Goal: Task Accomplishment & Management: Manage account settings

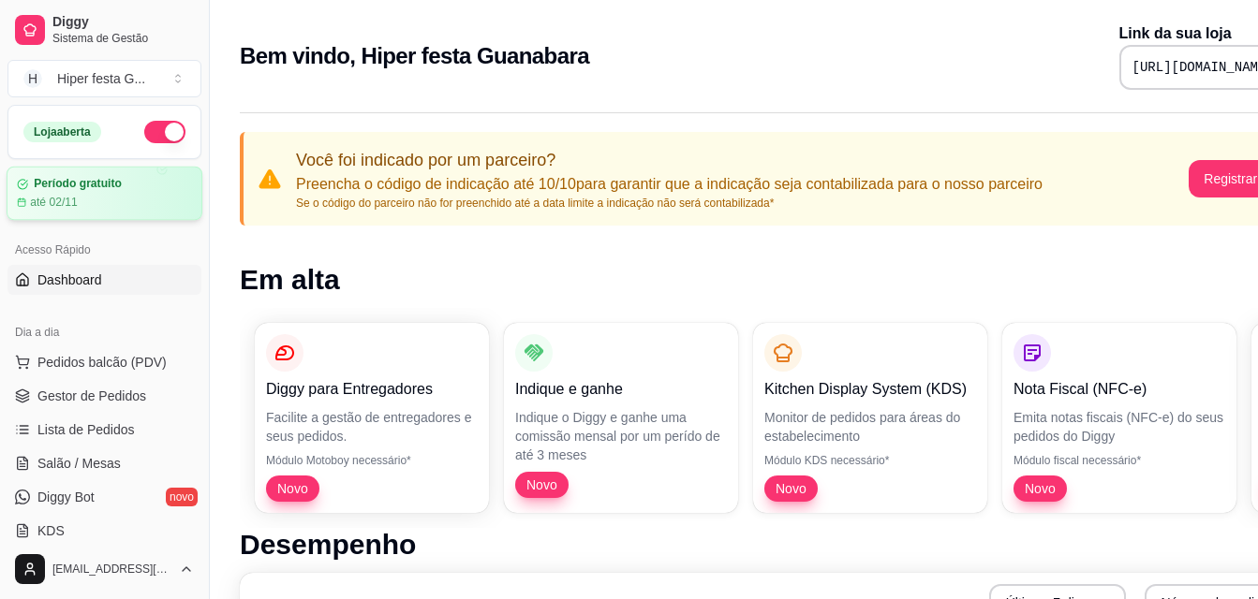
click at [96, 189] on article "Período gratuito" at bounding box center [78, 184] width 88 height 14
click at [72, 423] on span "Lista de Pedidos" at bounding box center [85, 430] width 97 height 19
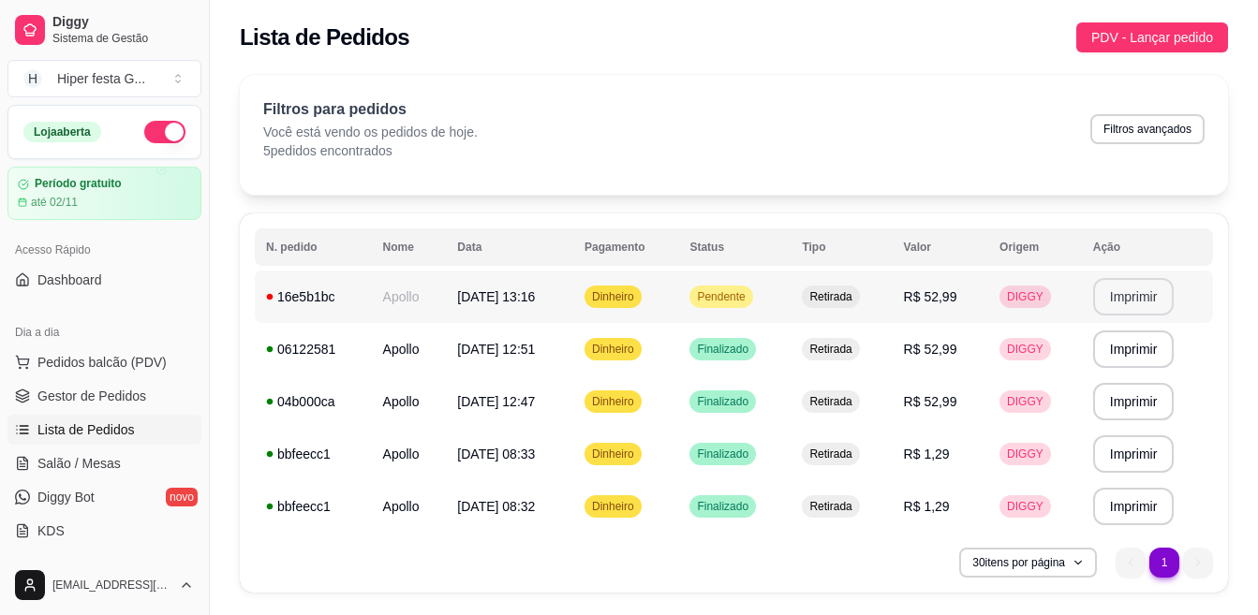
click at [1137, 300] on button "Imprimir" at bounding box center [1133, 296] width 81 height 37
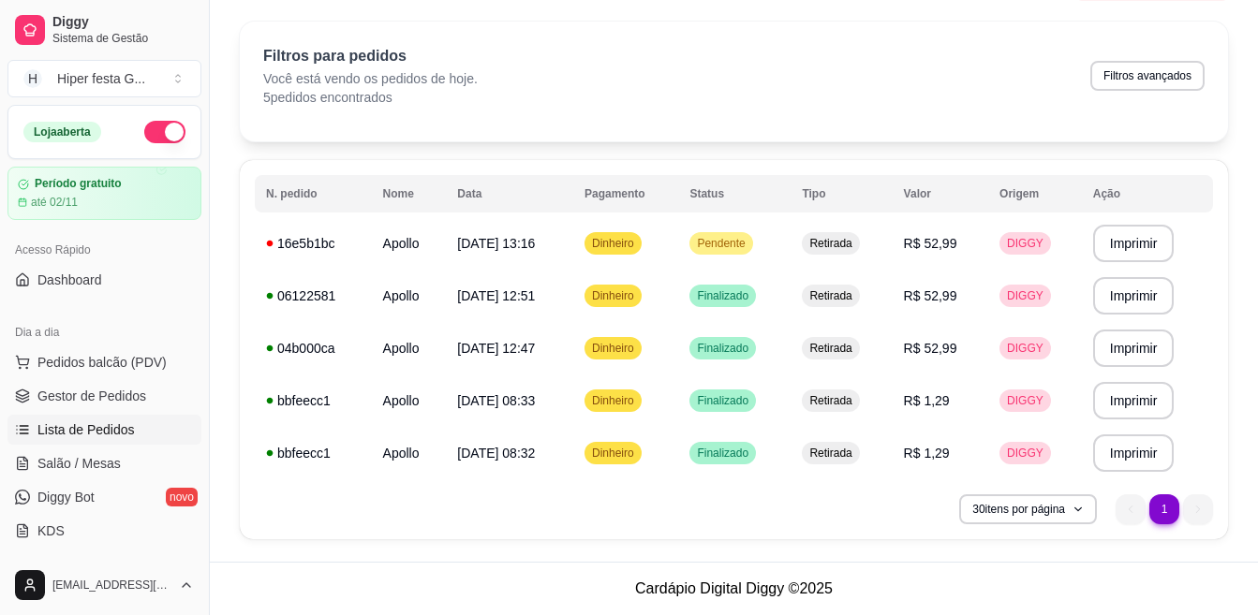
click at [1175, 502] on li "1" at bounding box center [1163, 509] width 29 height 29
click at [490, 262] on td "03/10/25 às 13:16" at bounding box center [509, 243] width 127 height 52
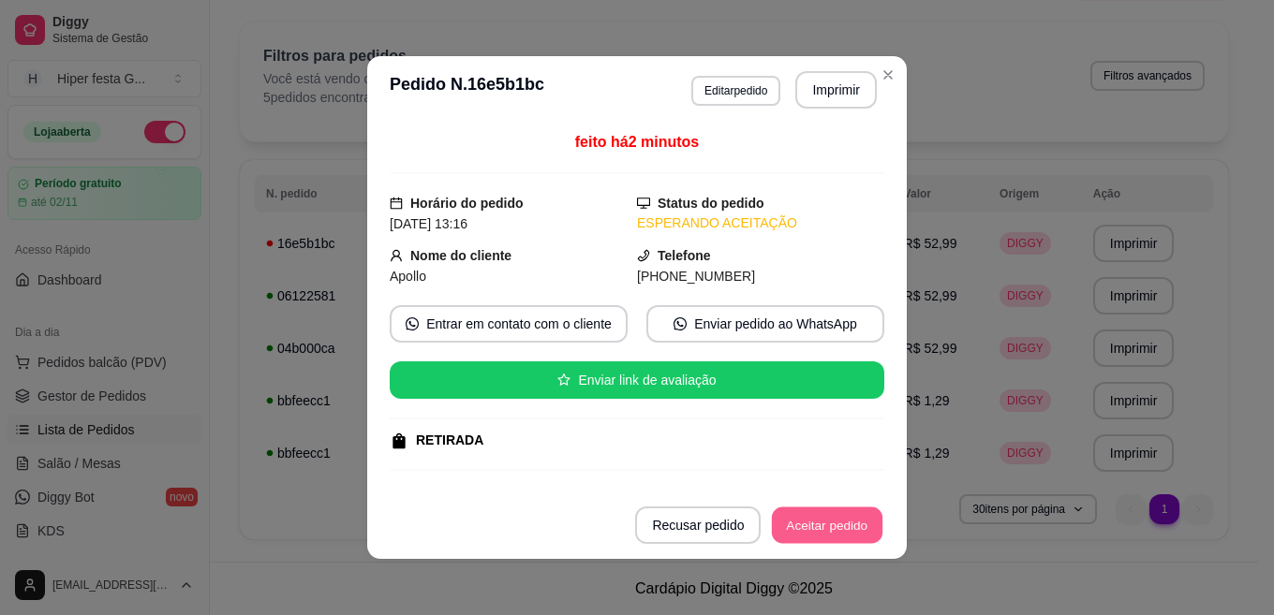
click at [830, 530] on button "Aceitar pedido" at bounding box center [827, 526] width 111 height 37
click at [793, 528] on button "Mover para preparo" at bounding box center [811, 526] width 140 height 37
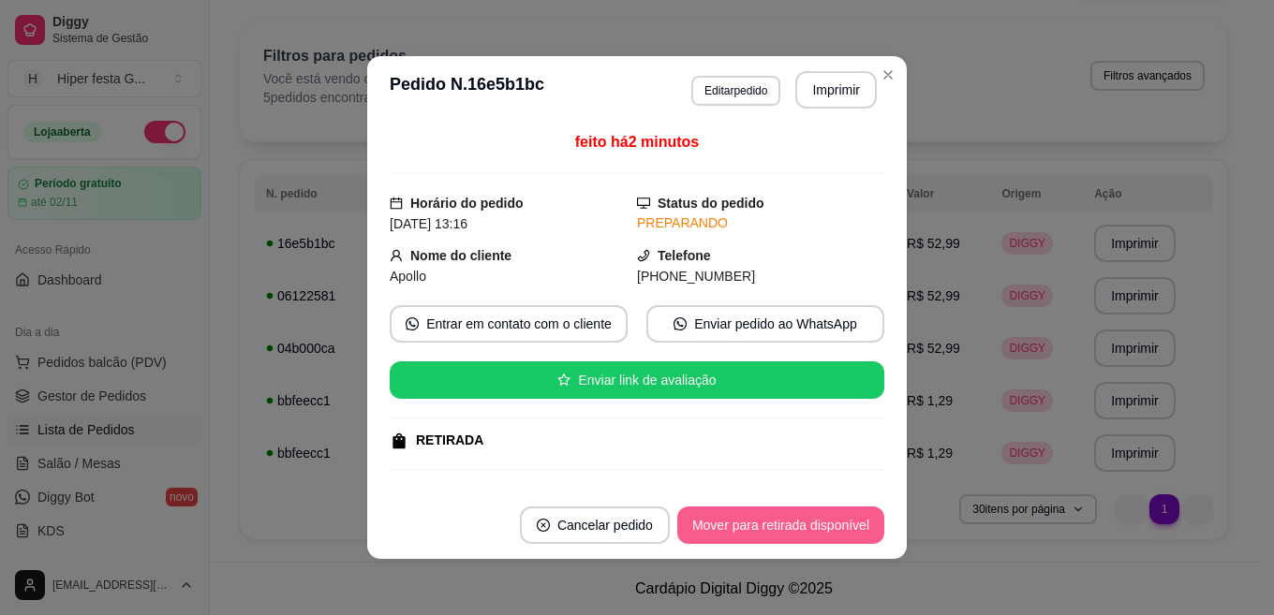
click at [793, 528] on button "Mover para retirada disponível" at bounding box center [780, 525] width 207 height 37
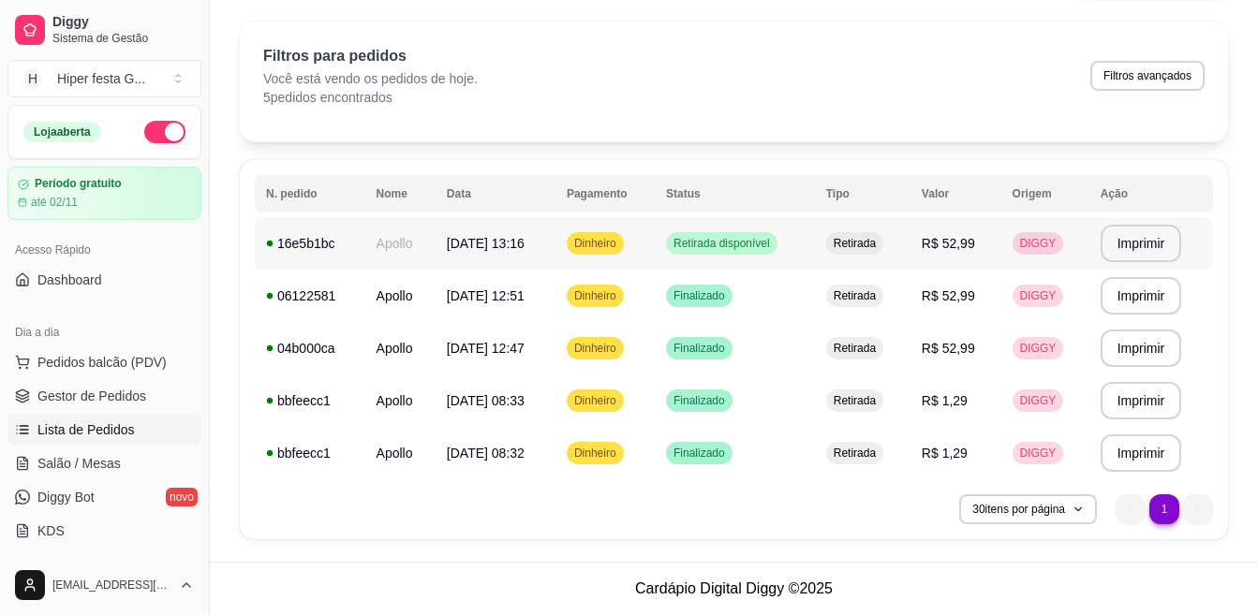
click at [746, 244] on span "Retirada disponível" at bounding box center [722, 243] width 104 height 15
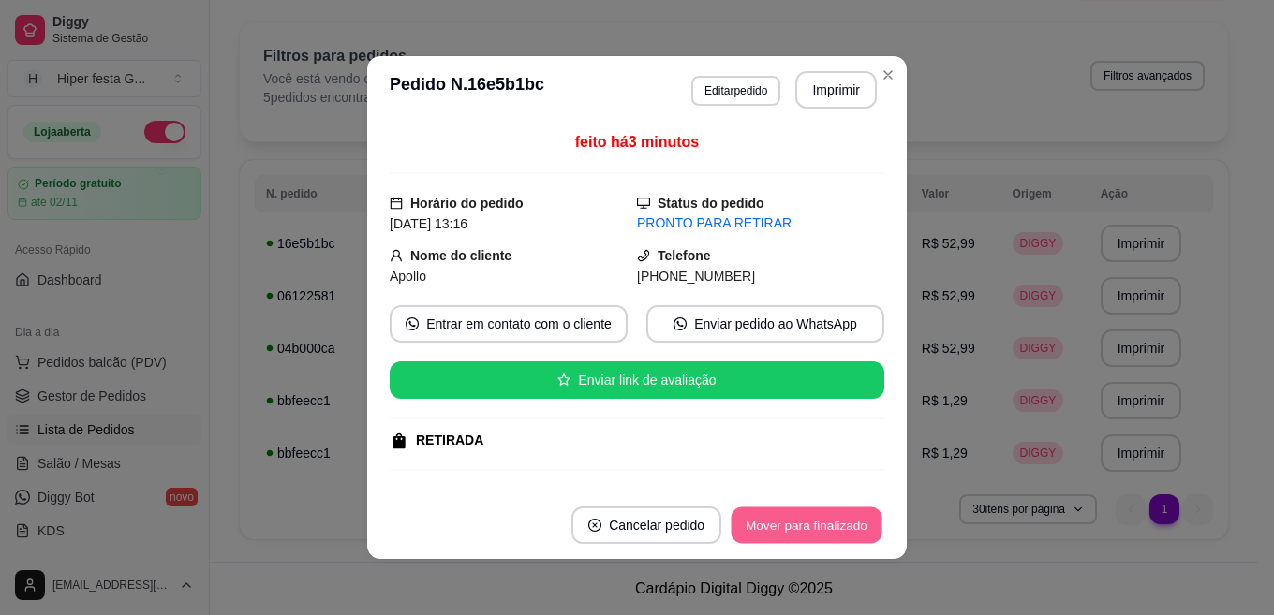
click at [794, 525] on button "Mover para finalizado" at bounding box center [806, 526] width 151 height 37
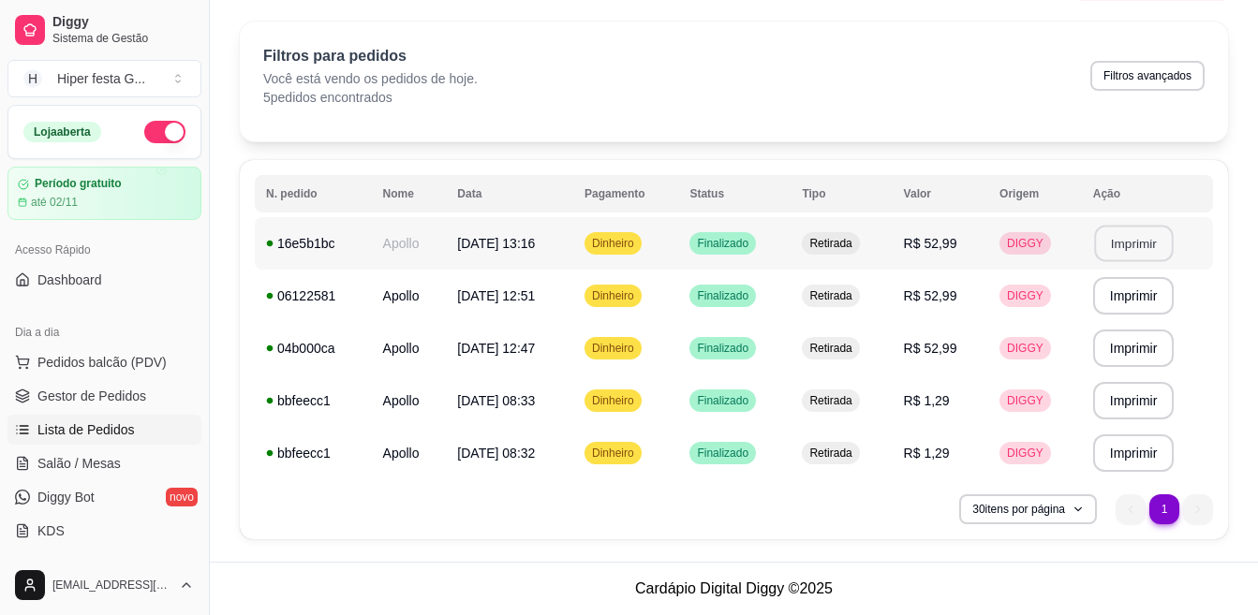
click at [1146, 240] on button "Imprimir" at bounding box center [1133, 244] width 79 height 37
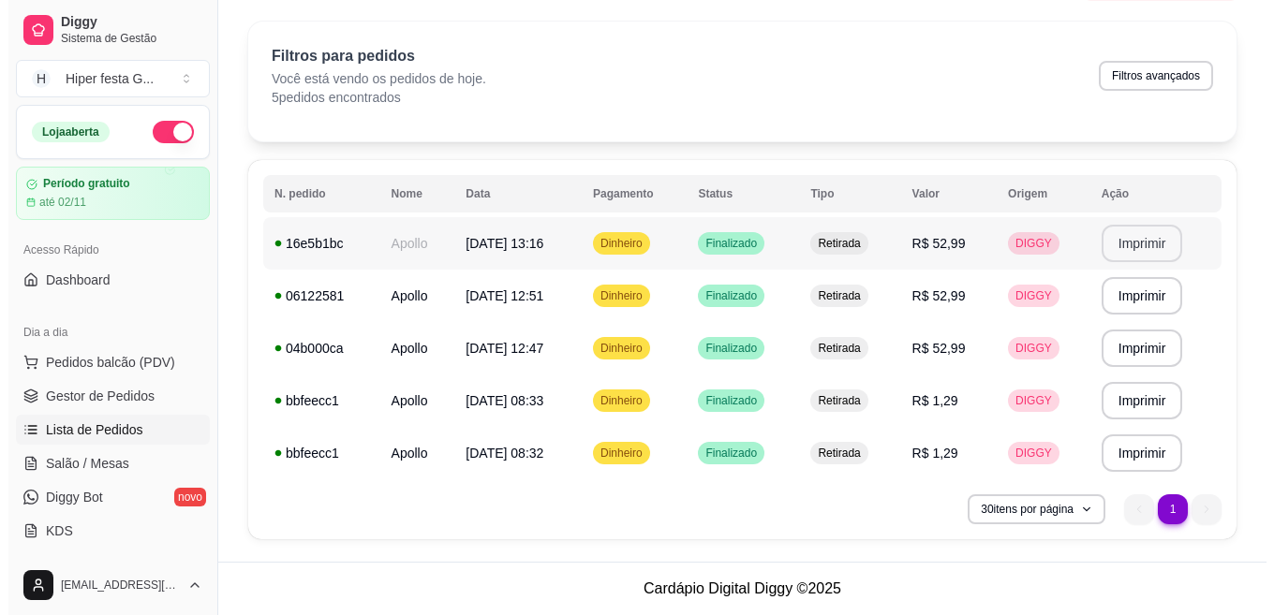
scroll to position [0, 0]
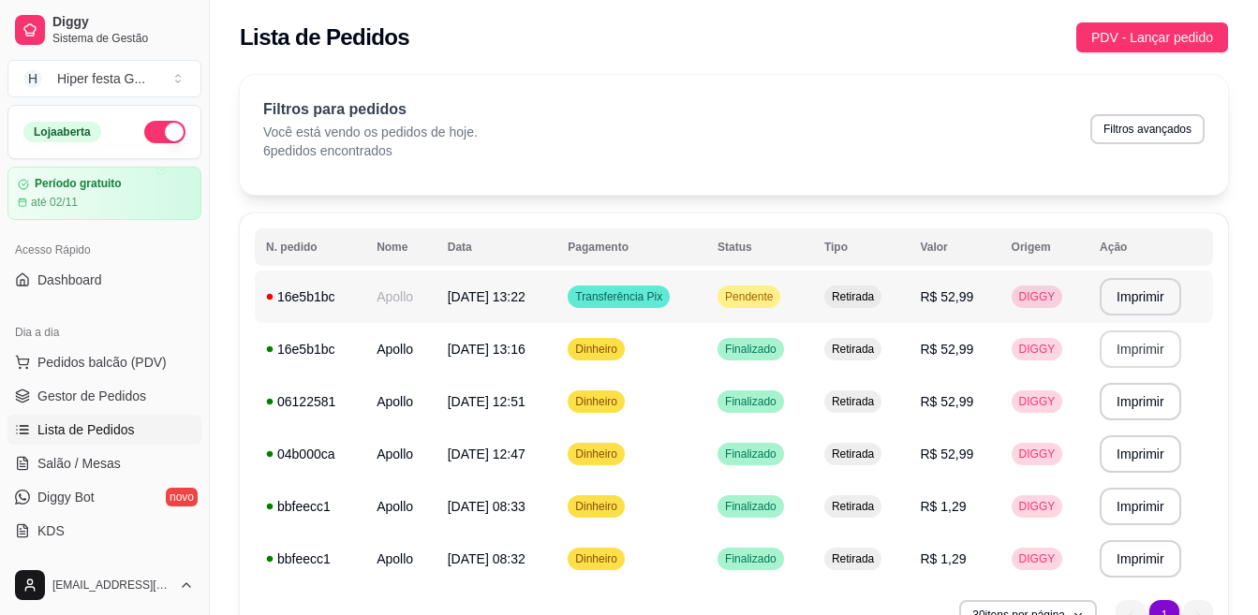
click at [467, 295] on span "03/10/25 às 13:22" at bounding box center [487, 296] width 78 height 15
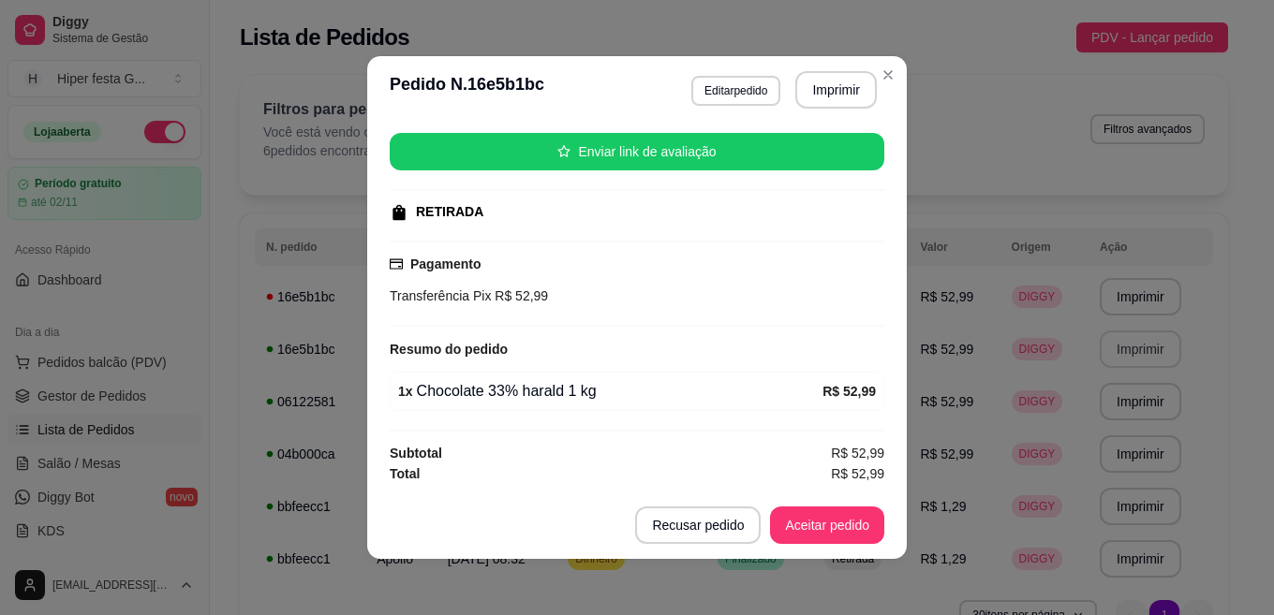
scroll to position [4, 0]
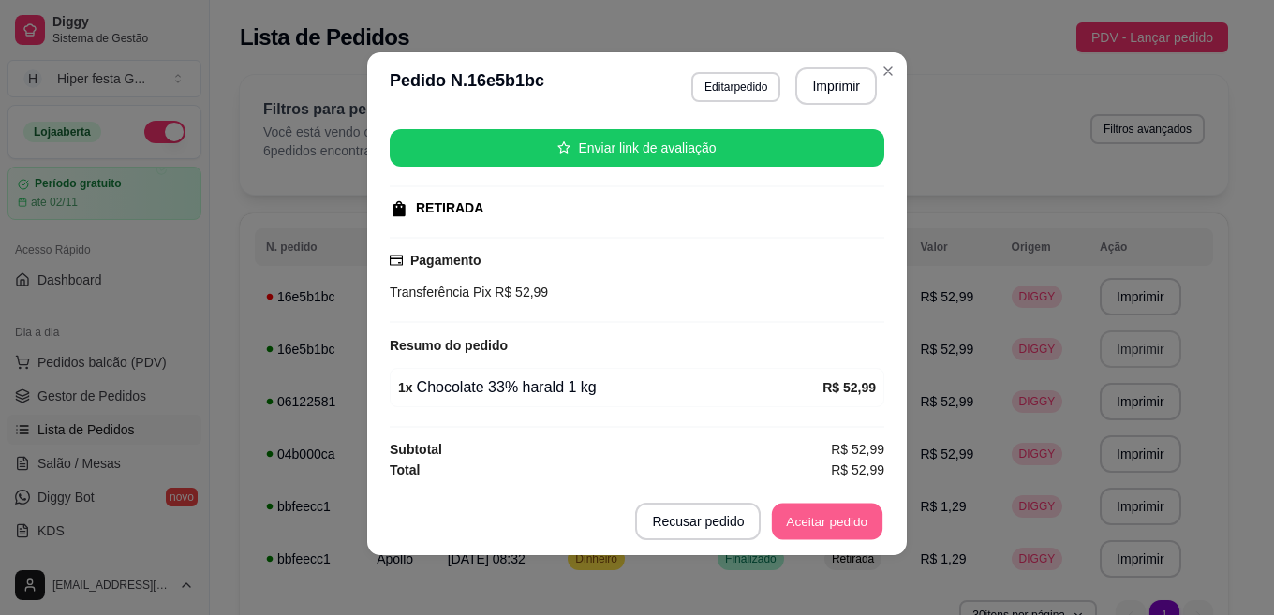
click at [824, 528] on button "Aceitar pedido" at bounding box center [827, 522] width 111 height 37
click at [777, 526] on button "Mover para preparo" at bounding box center [811, 522] width 140 height 37
click at [742, 534] on button "Mover para retirada disponível" at bounding box center [780, 521] width 207 height 37
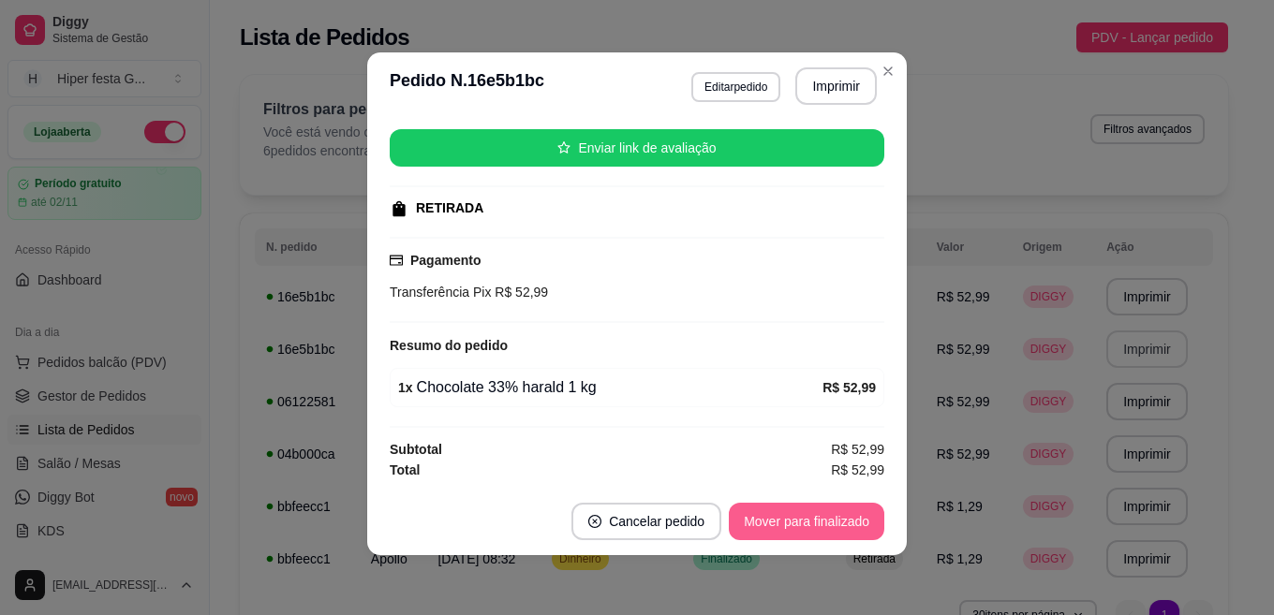
click at [831, 513] on button "Mover para finalizado" at bounding box center [806, 521] width 155 height 37
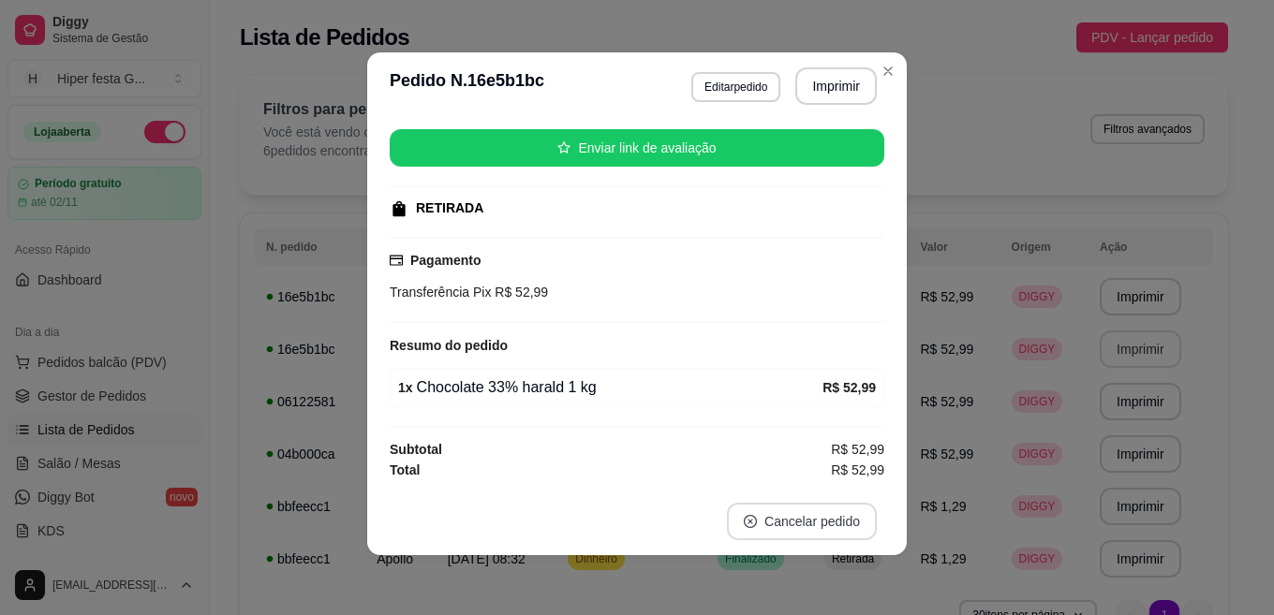
scroll to position [185, 0]
click at [835, 89] on button "Imprimir" at bounding box center [836, 86] width 79 height 37
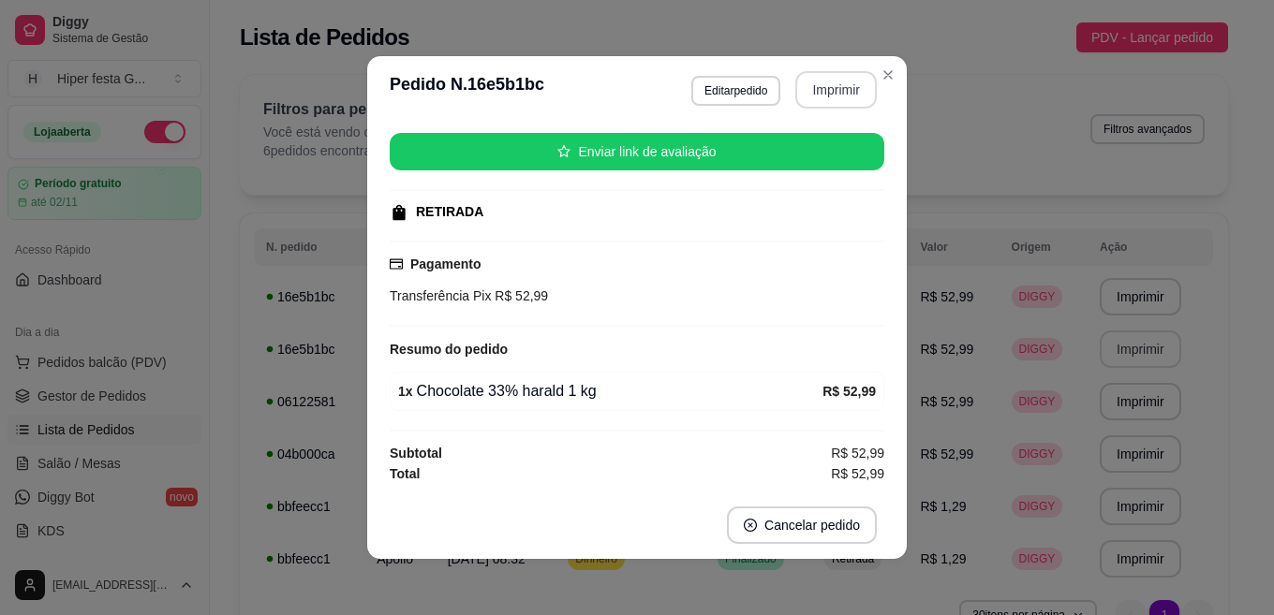
scroll to position [0, 0]
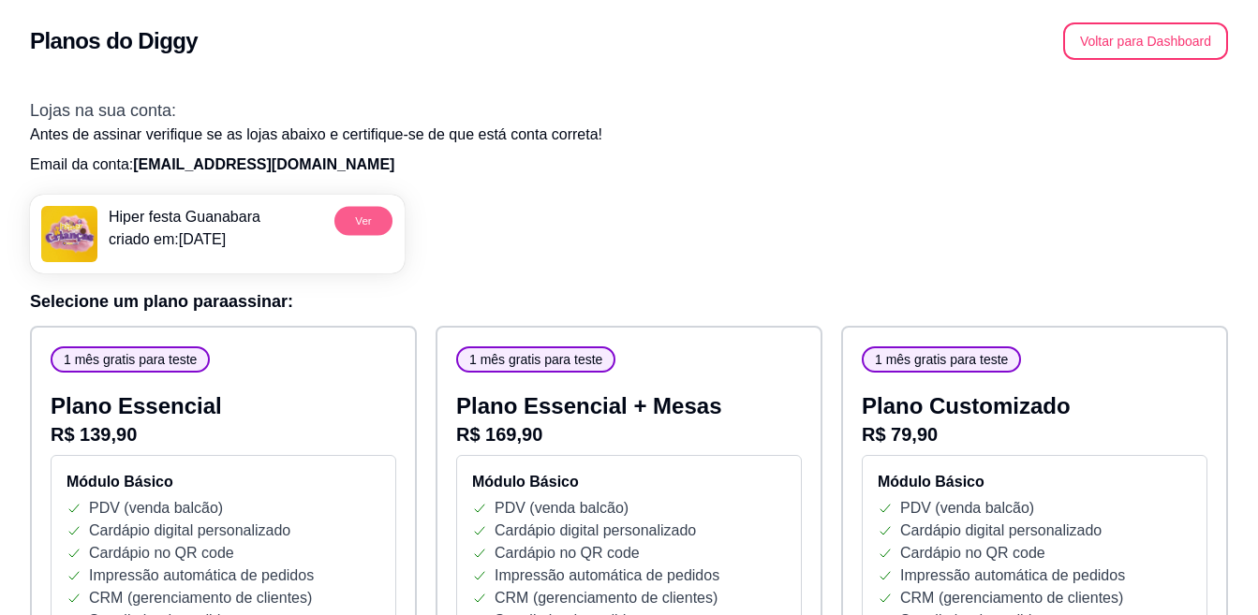
click at [359, 220] on button "Ver" at bounding box center [363, 220] width 58 height 29
